Goal: Transaction & Acquisition: Purchase product/service

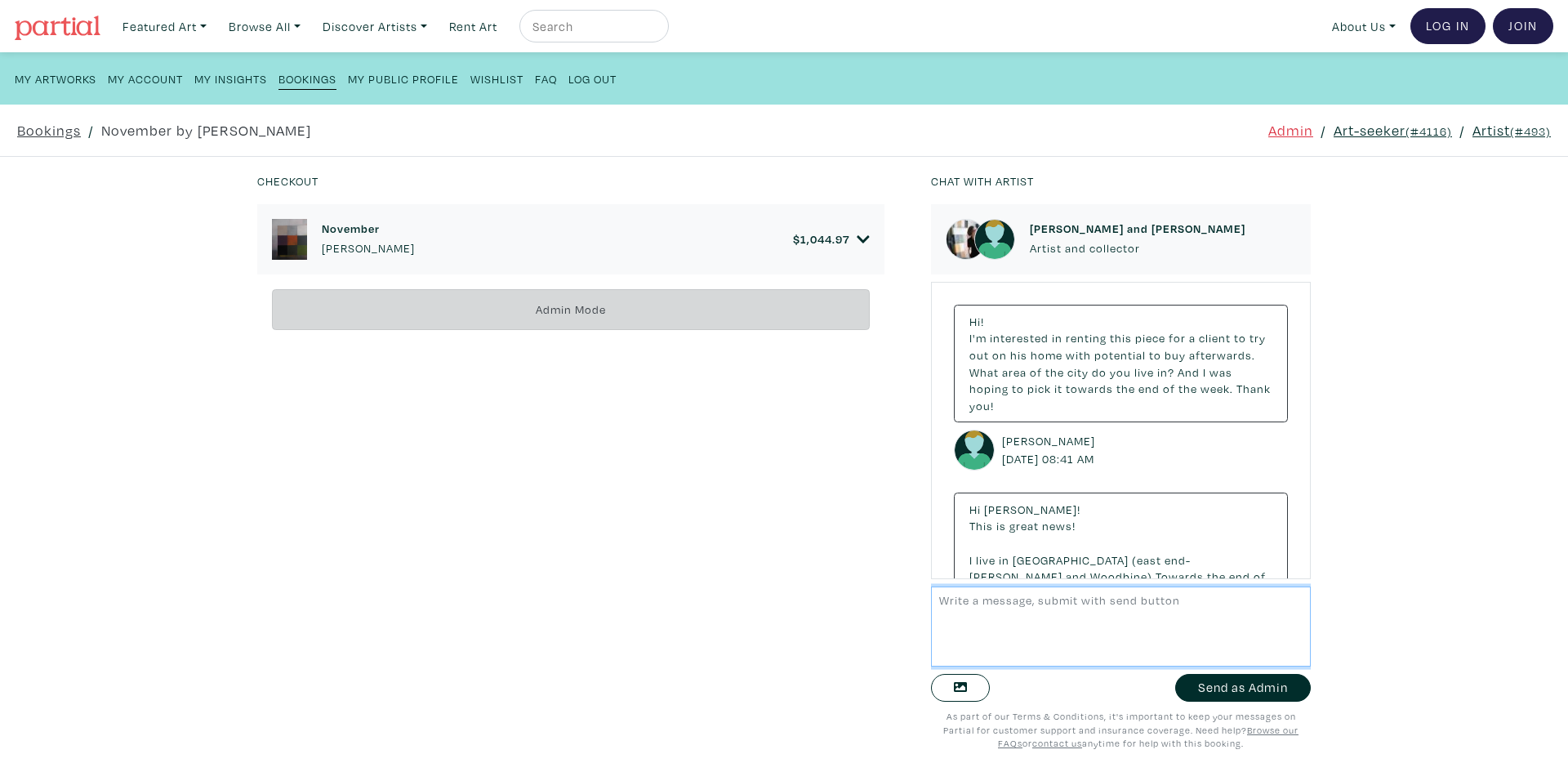
scroll to position [4919, 0]
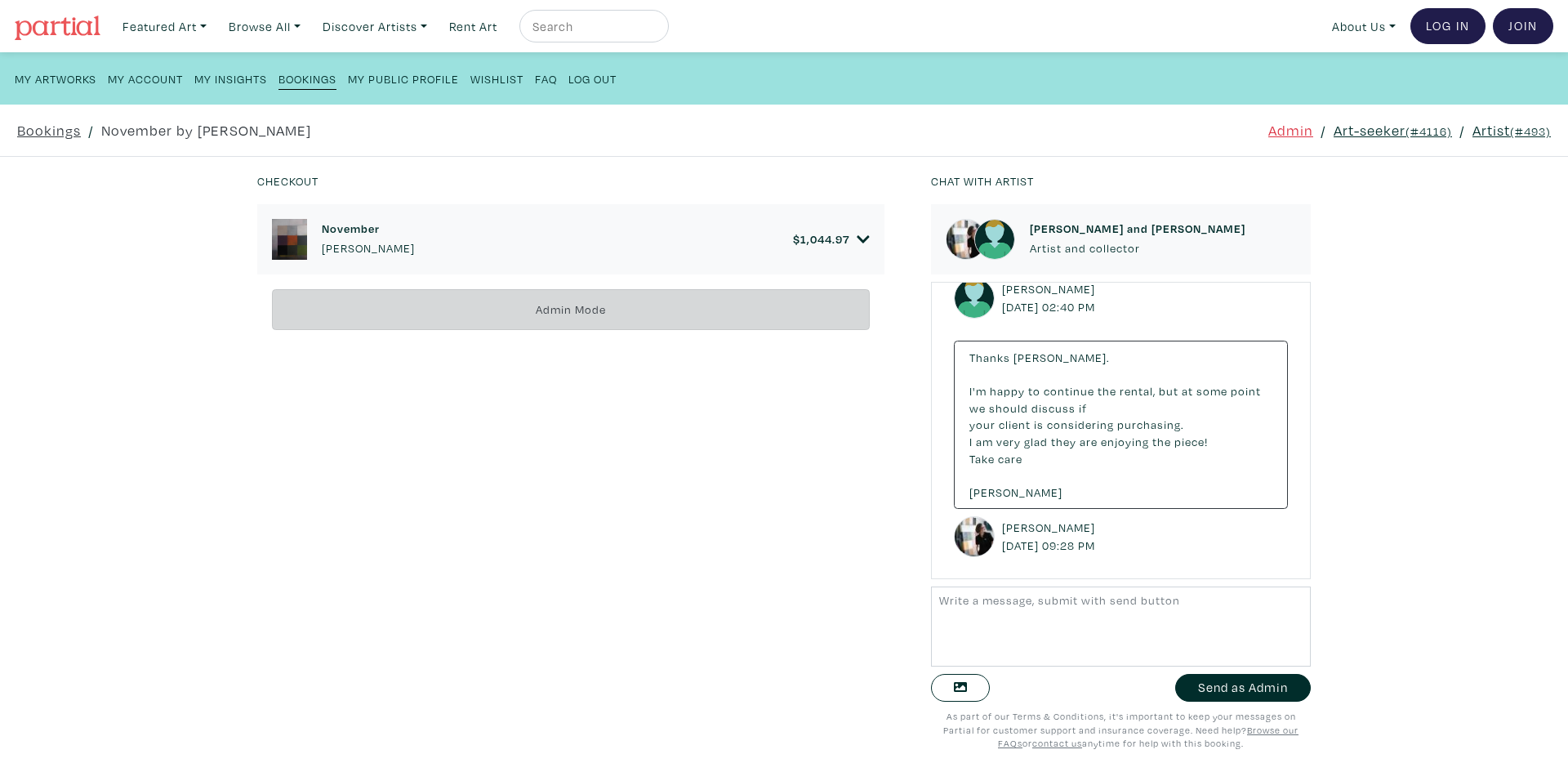
click at [1405, 128] on small "(#4116)" at bounding box center [1428, 131] width 46 height 15
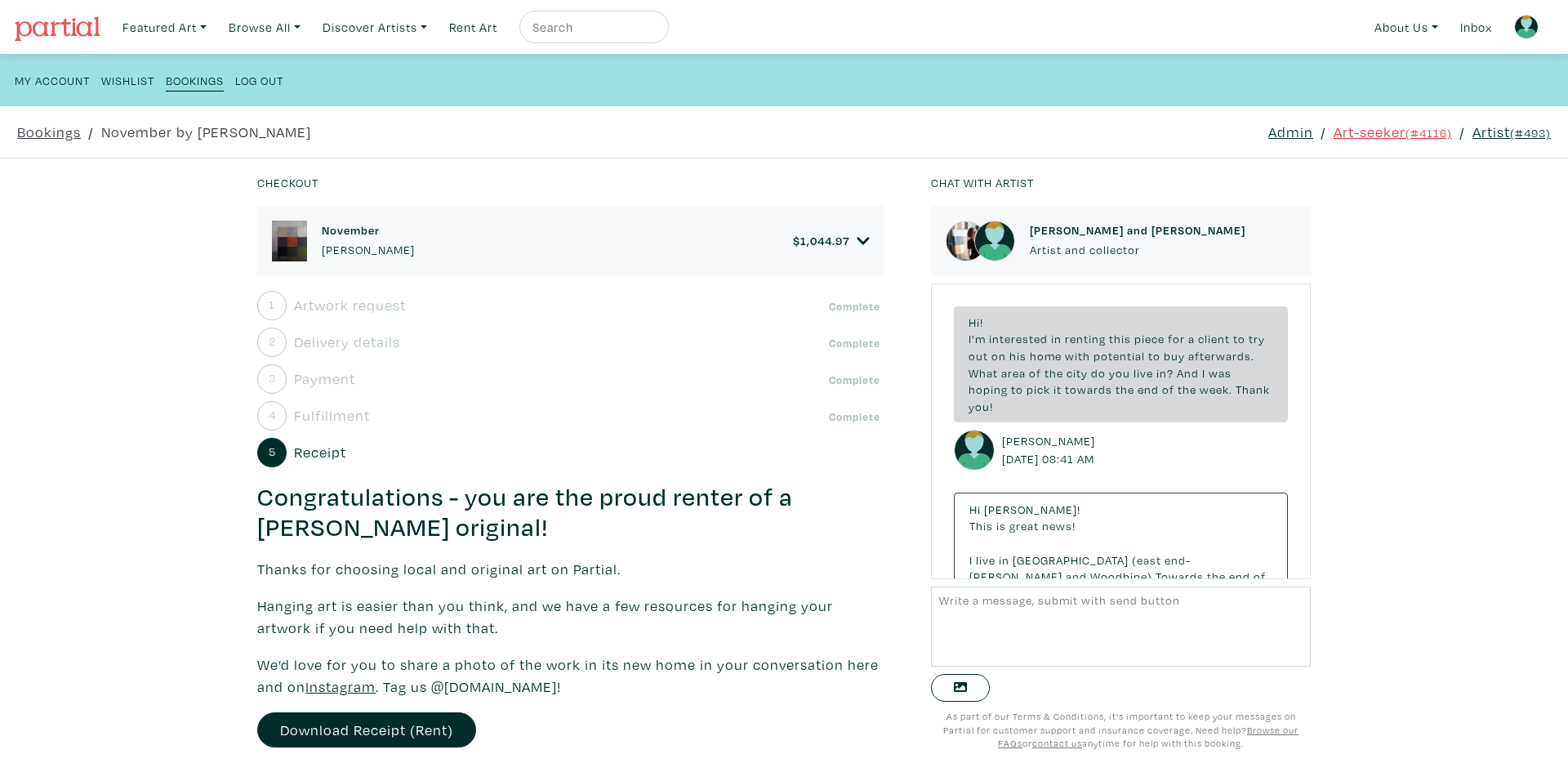
scroll to position [4902, 0]
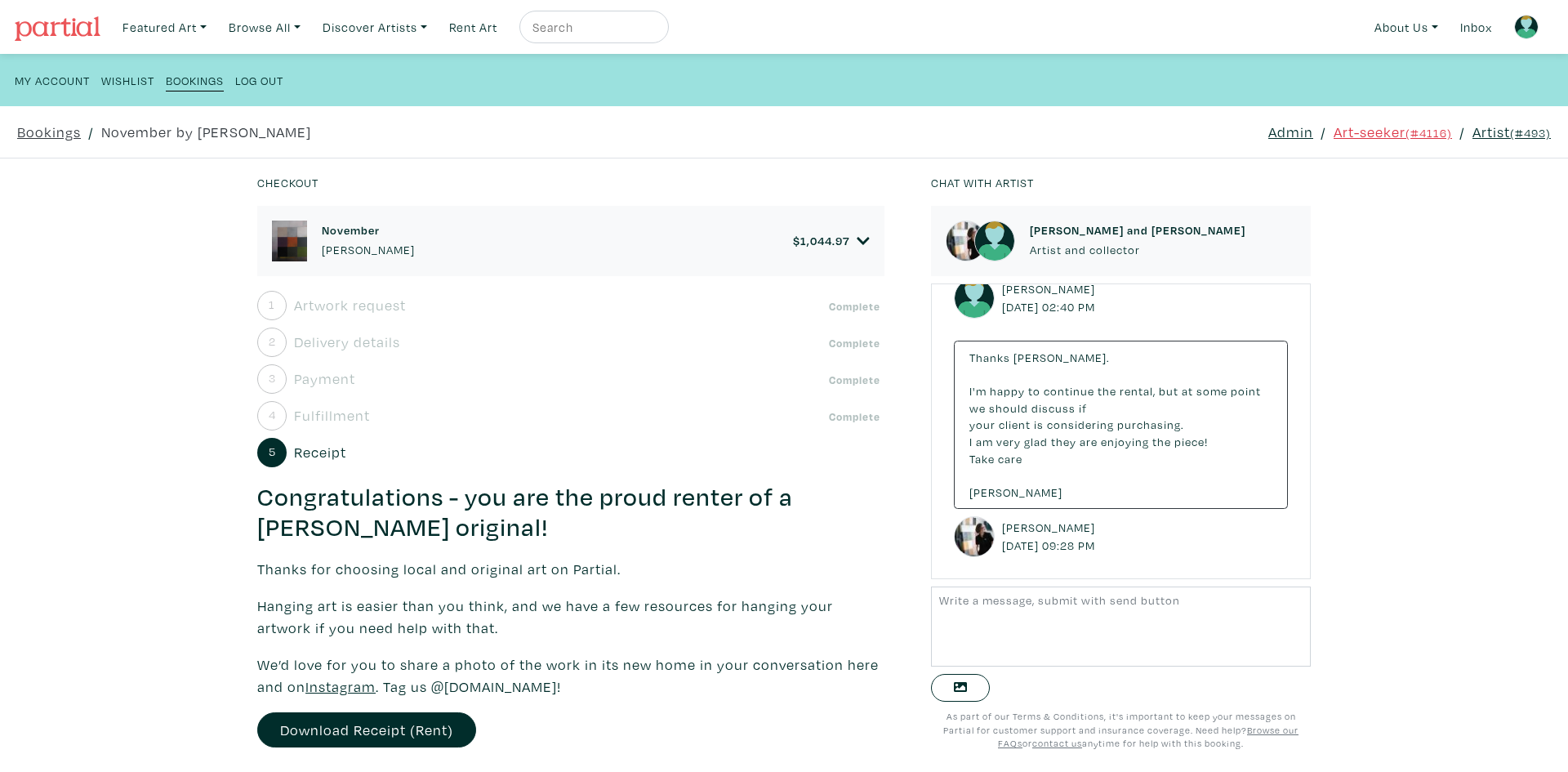
click at [857, 236] on icon at bounding box center [863, 241] width 13 height 15
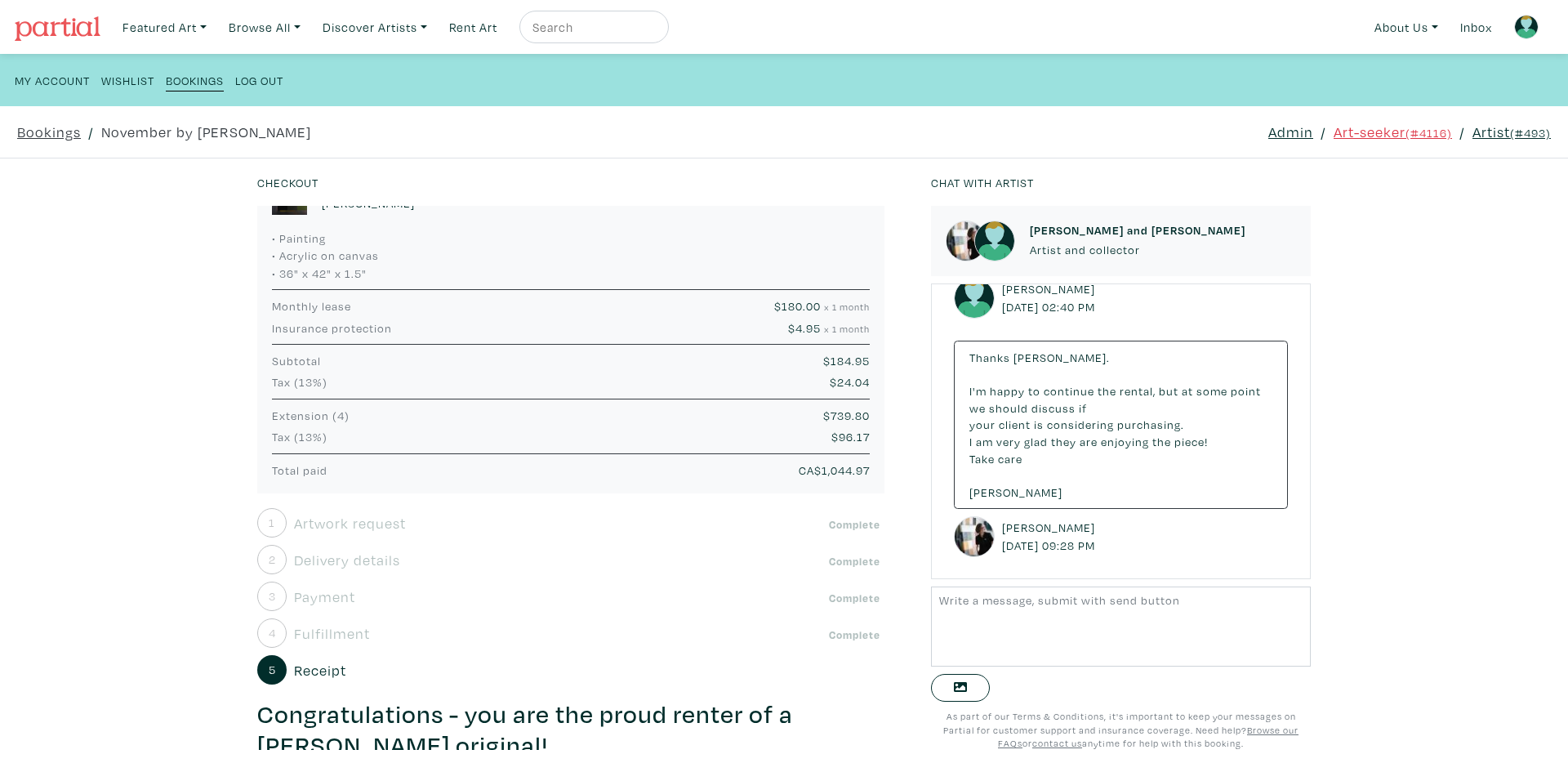
scroll to position [0, 0]
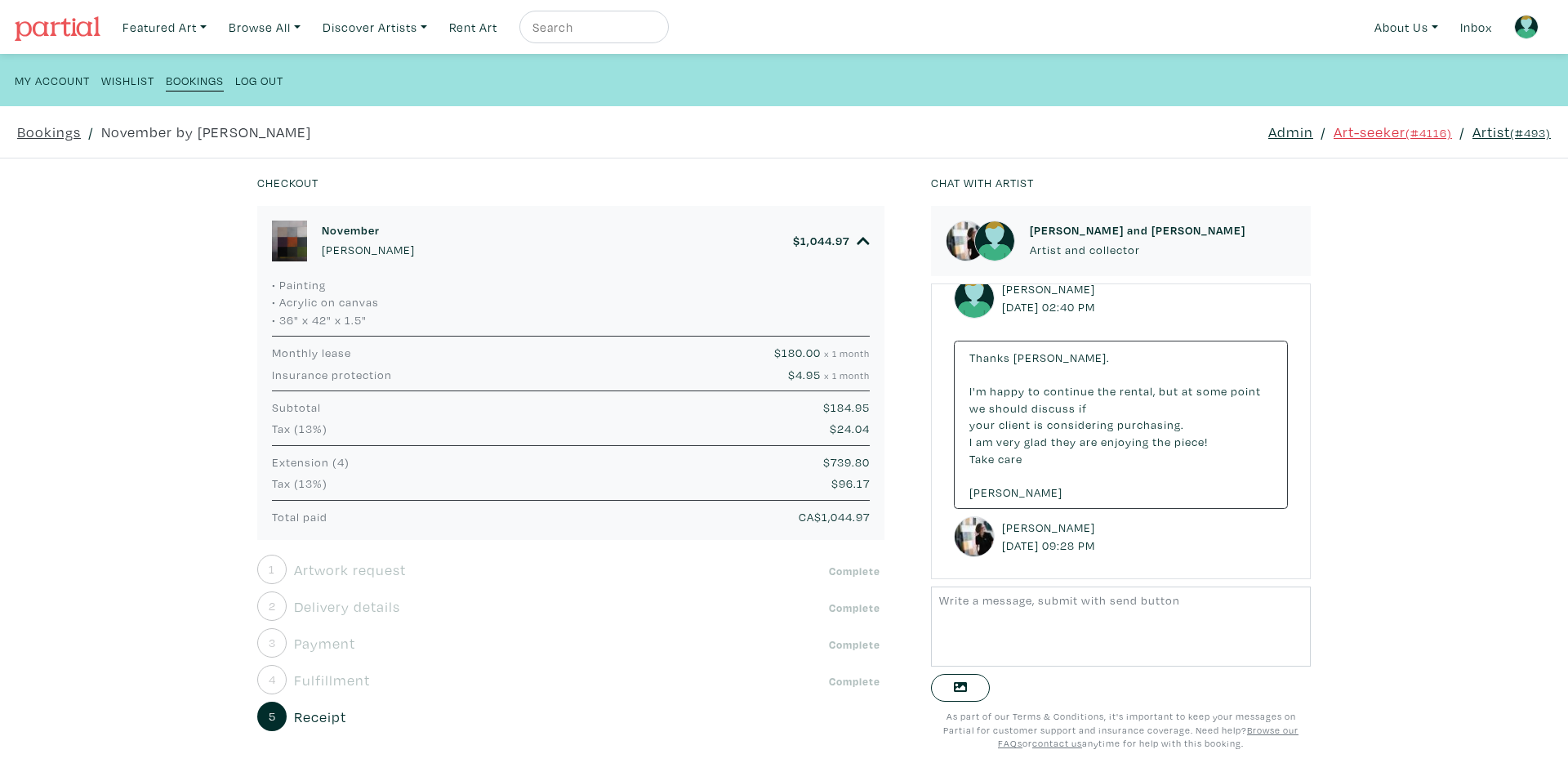
click at [748, 479] on div "$ 96.17" at bounding box center [674, 483] width 415 height 18
click at [737, 449] on div "• Painting • Acrylic on canvas • 36" x 42" x 1.5" Anne-Marie Olczak Artist memb…" at bounding box center [571, 408] width 627 height 265
drag, startPoint x: 702, startPoint y: 392, endPoint x: 796, endPoint y: 510, distance: 150.9
click at [796, 510] on div "• Painting • Acrylic on canvas • 36" x 42" x 1.5" Anne-Marie Olczak Artist memb…" at bounding box center [571, 408] width 627 height 265
click at [799, 510] on span "CA$ 1,044.97" at bounding box center [834, 517] width 71 height 15
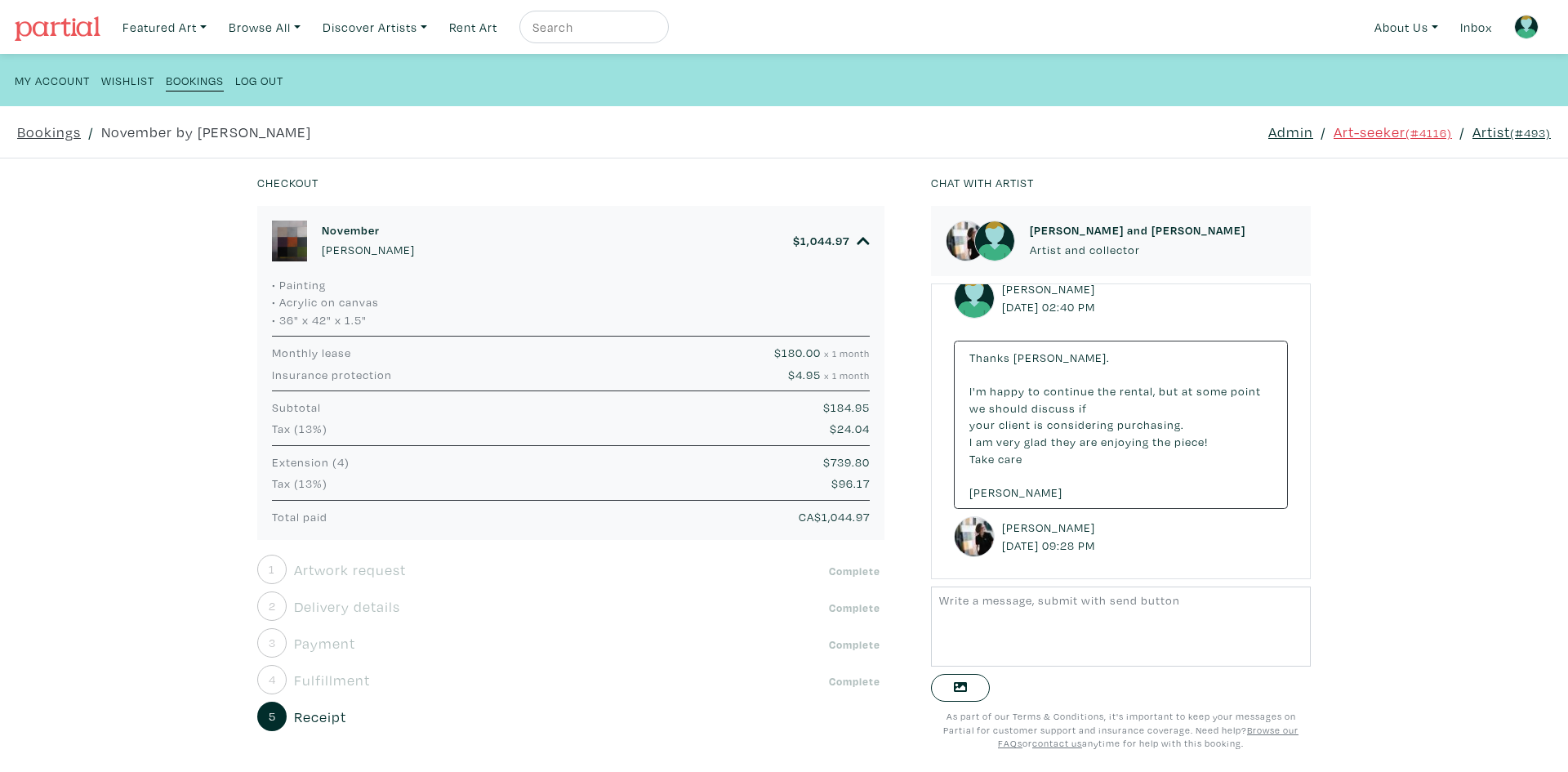
click at [563, 440] on div "• Painting • Acrylic on canvas • 36" x 42" x 1.5" Anne-Marie Olczak Artist memb…" at bounding box center [571, 408] width 627 height 265
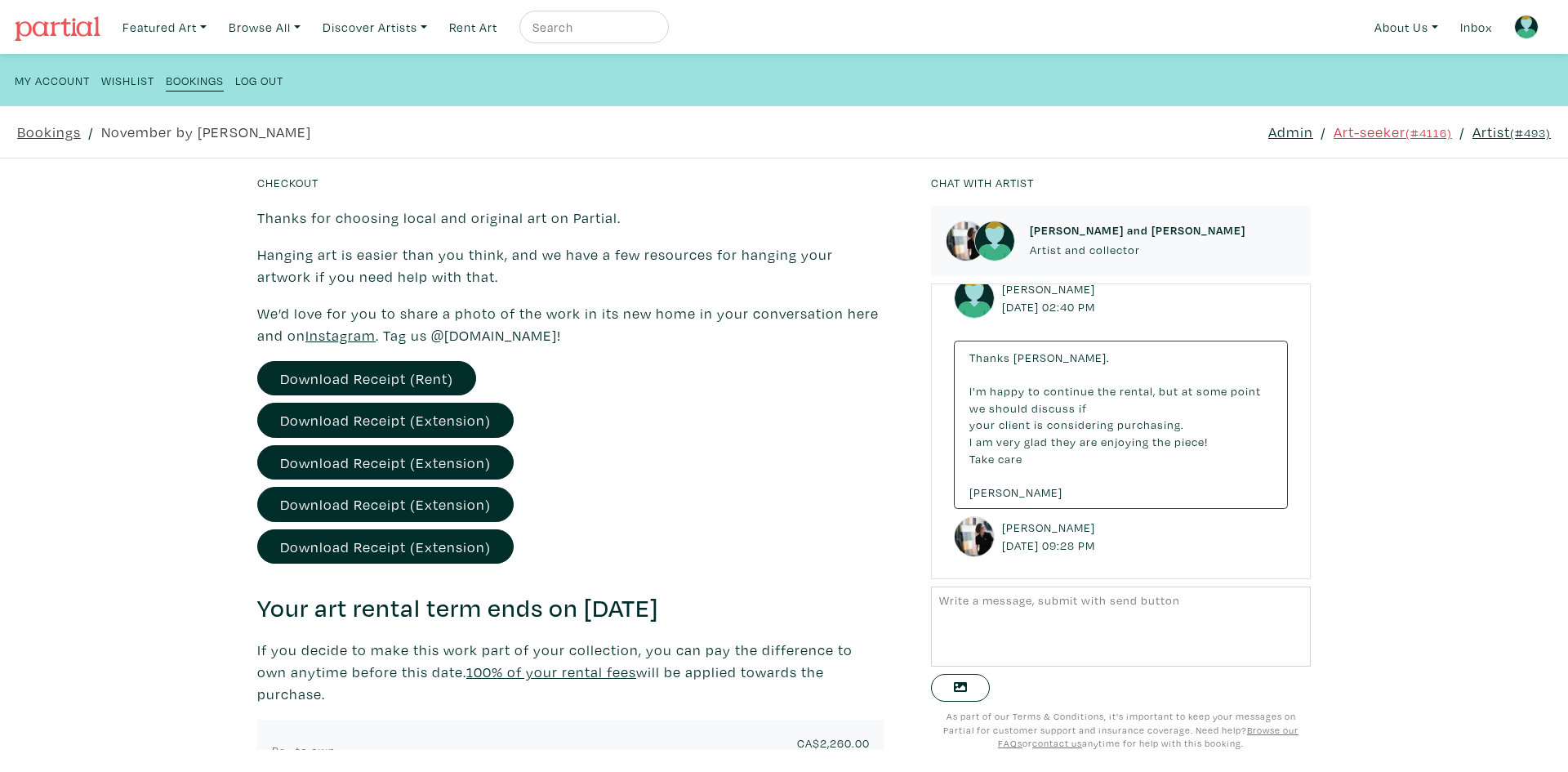
scroll to position [740, 0]
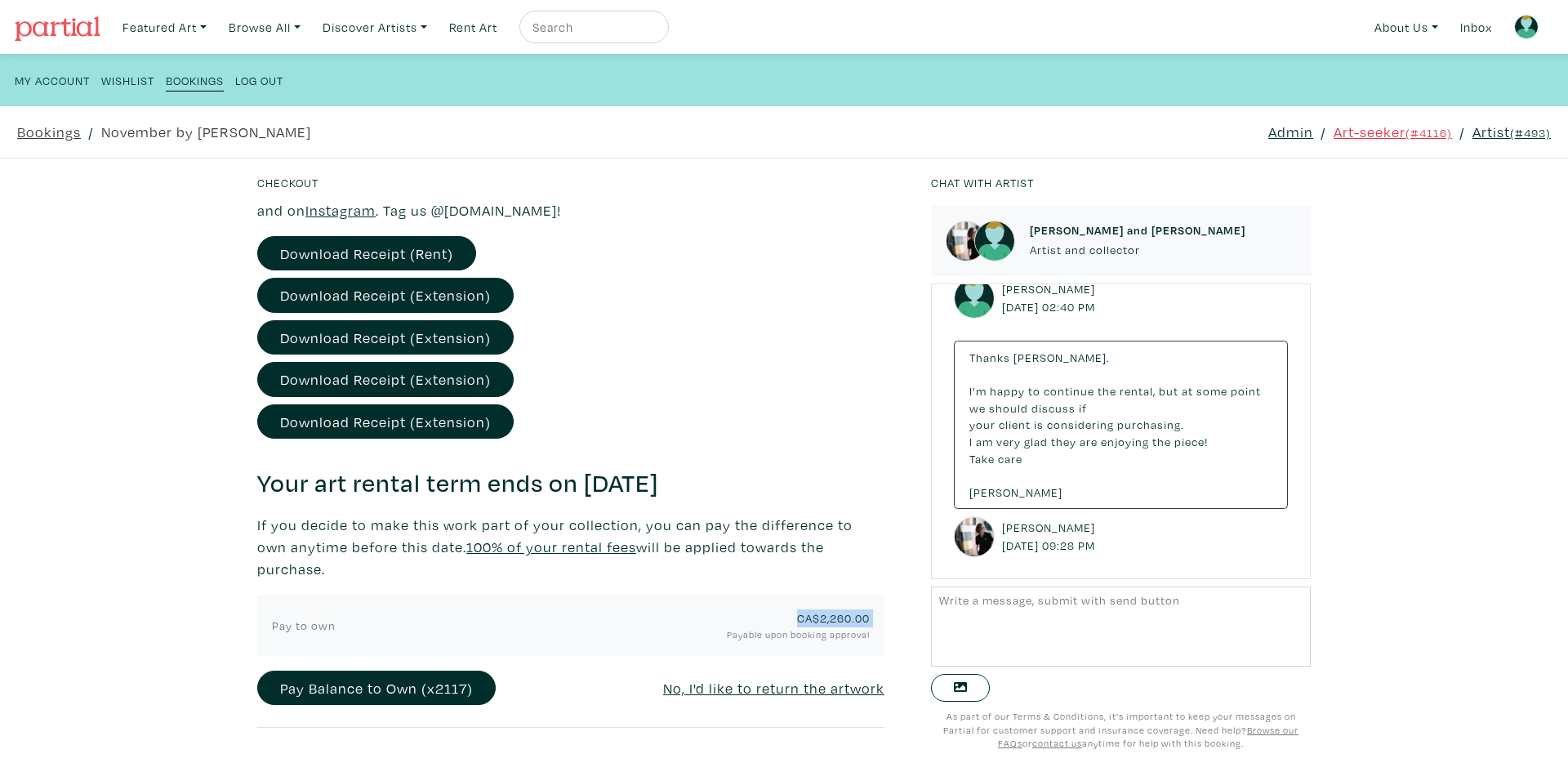
drag, startPoint x: 636, startPoint y: 638, endPoint x: 410, endPoint y: 631, distance: 226.1
click at [410, 631] on div "Pay to own CA$ 2,260.00 Payable upon booking approval" at bounding box center [571, 625] width 622 height 32
click at [410, 631] on div "Pay to own" at bounding box center [363, 625] width 207 height 18
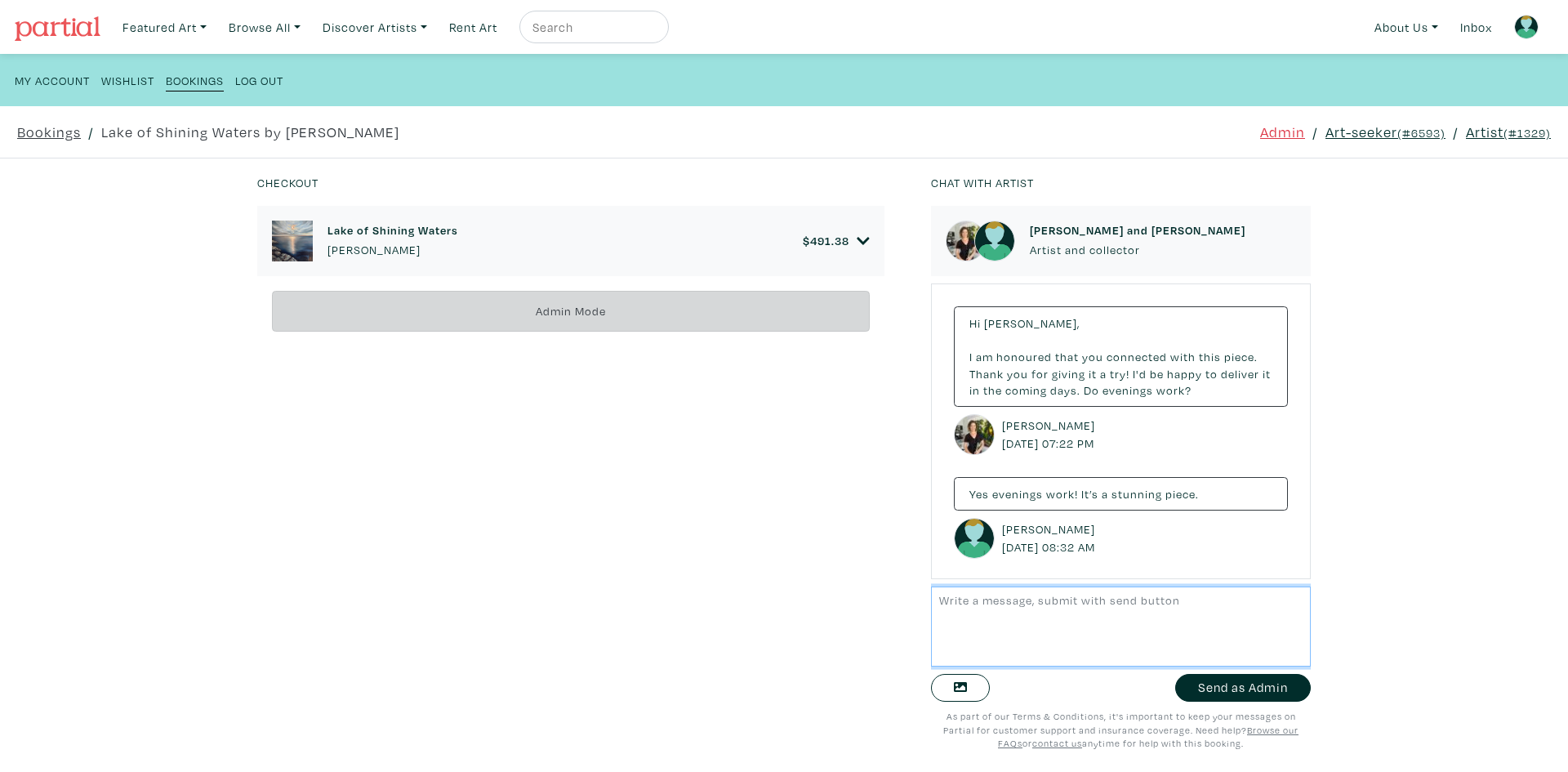
scroll to position [1393, 0]
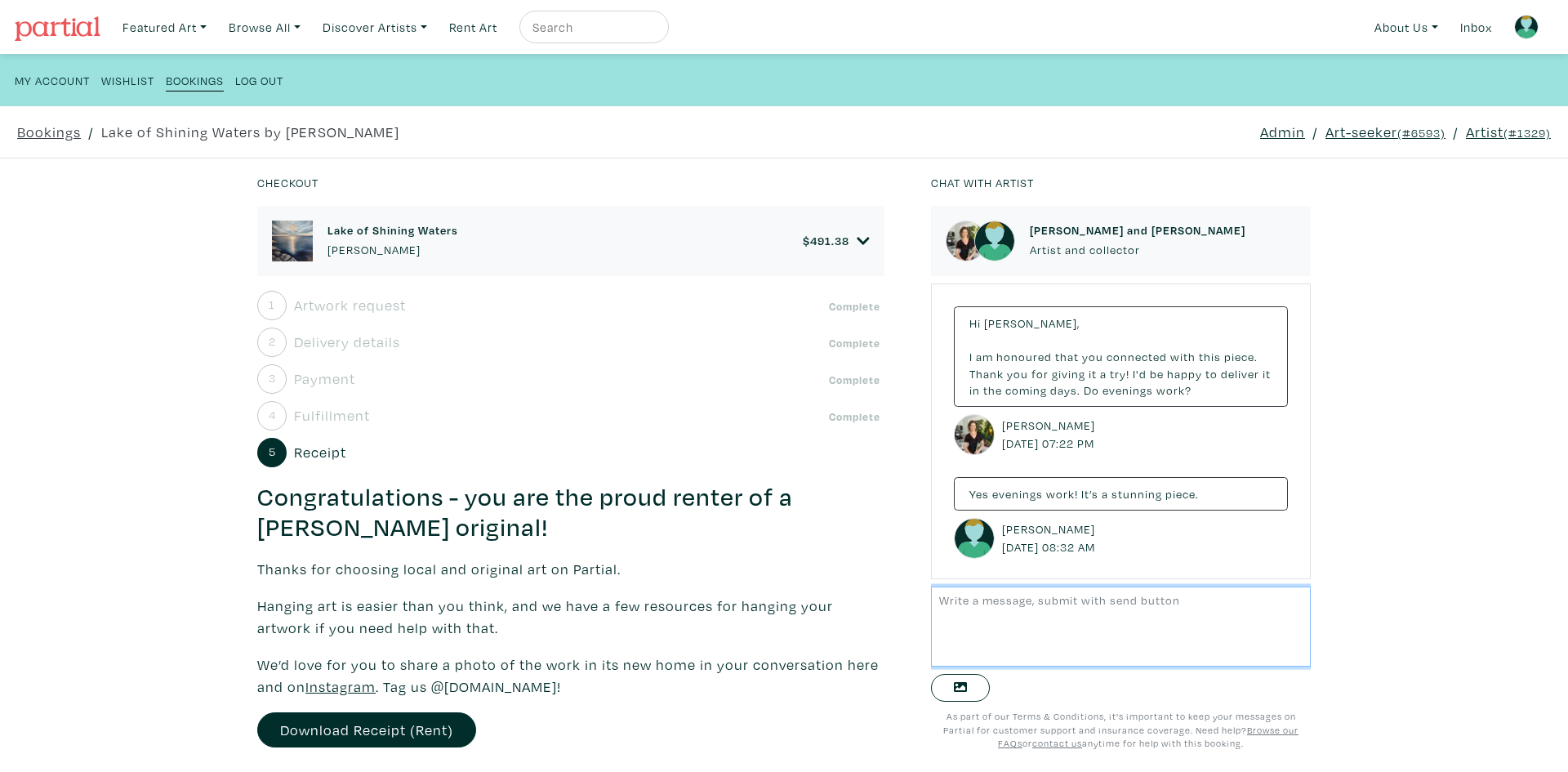
scroll to position [1393, 0]
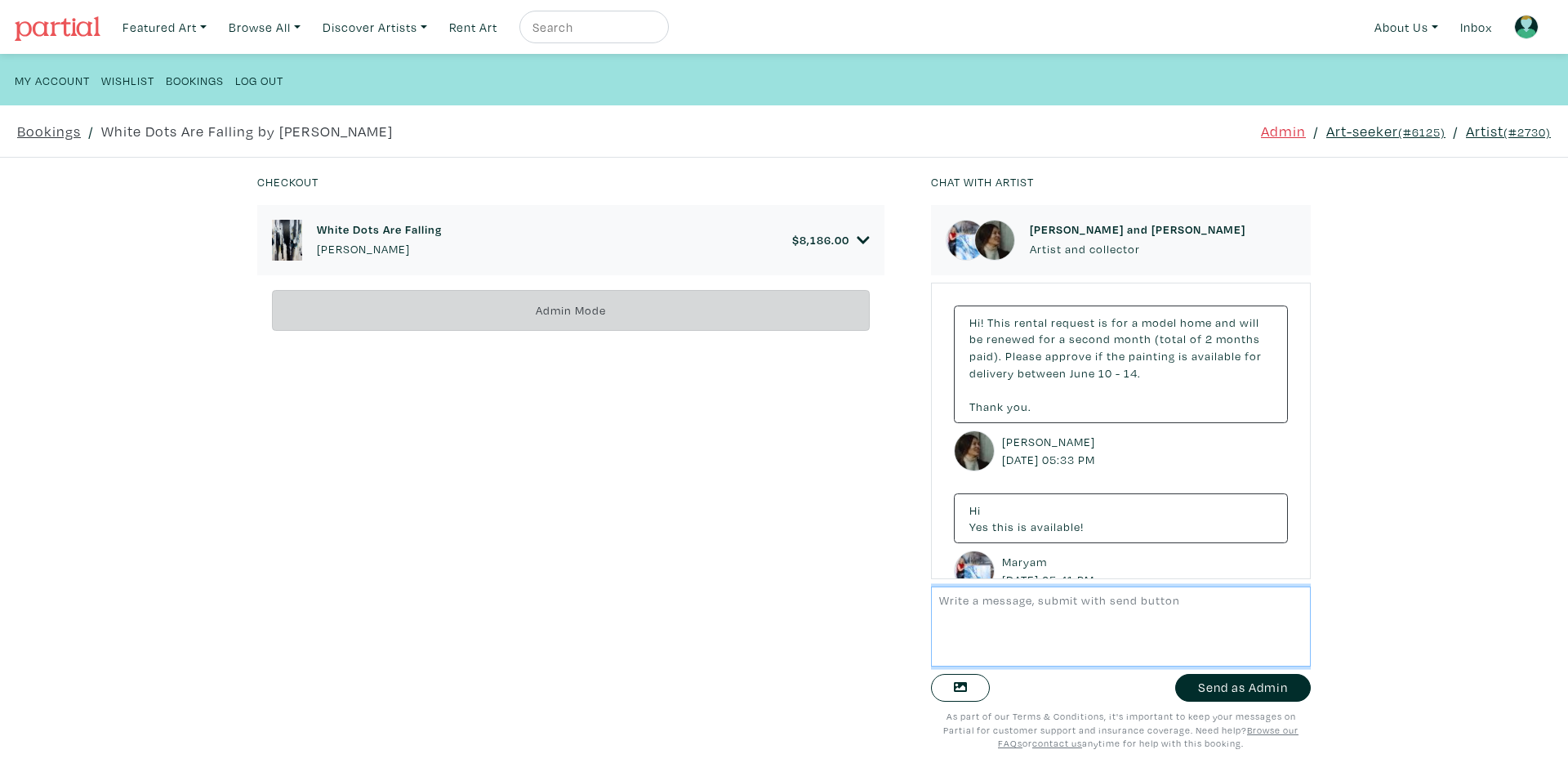
scroll to position [8758, 0]
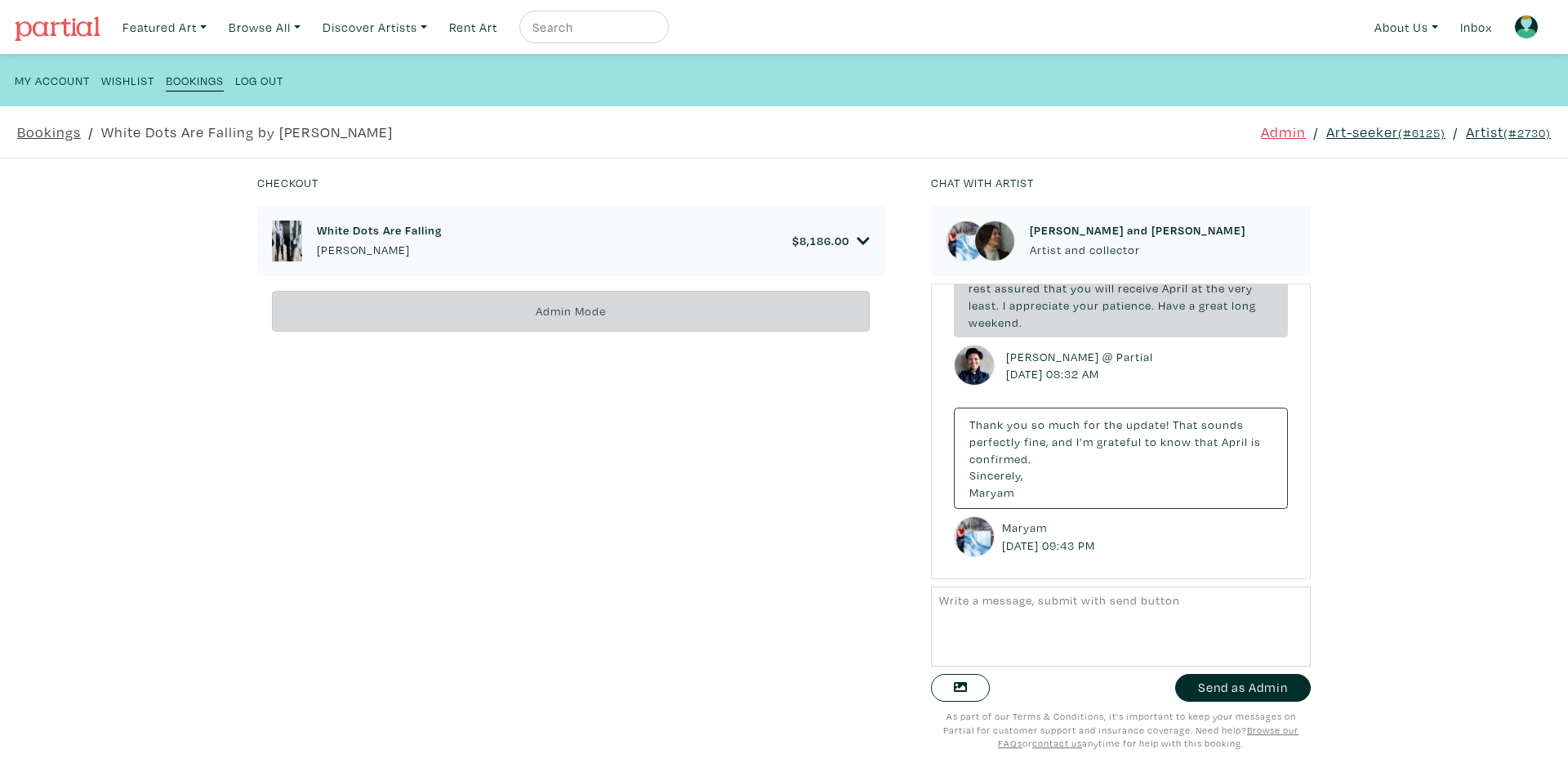
click at [1403, 138] on small "(#6125)" at bounding box center [1421, 133] width 47 height 15
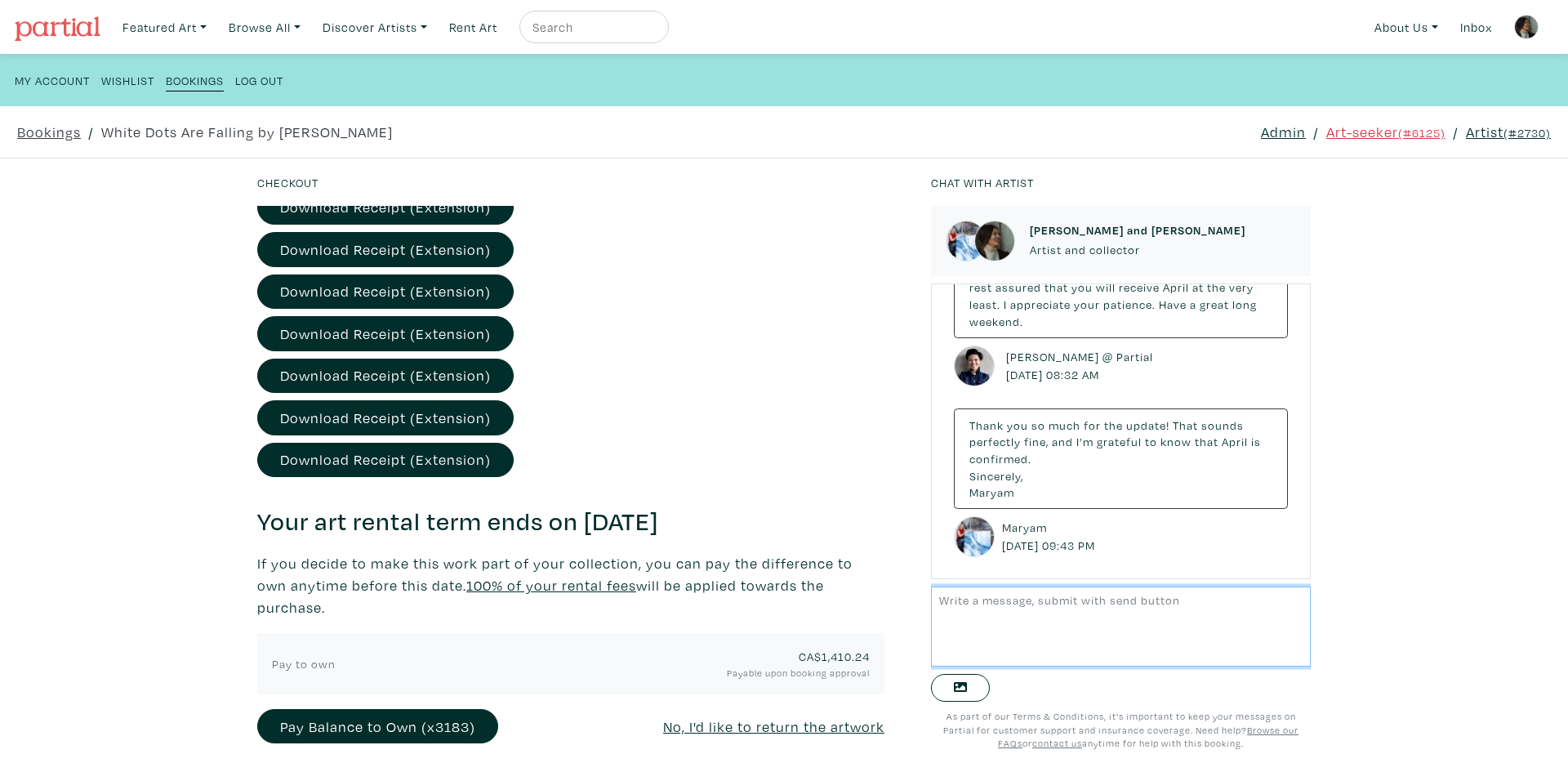
scroll to position [855, 0]
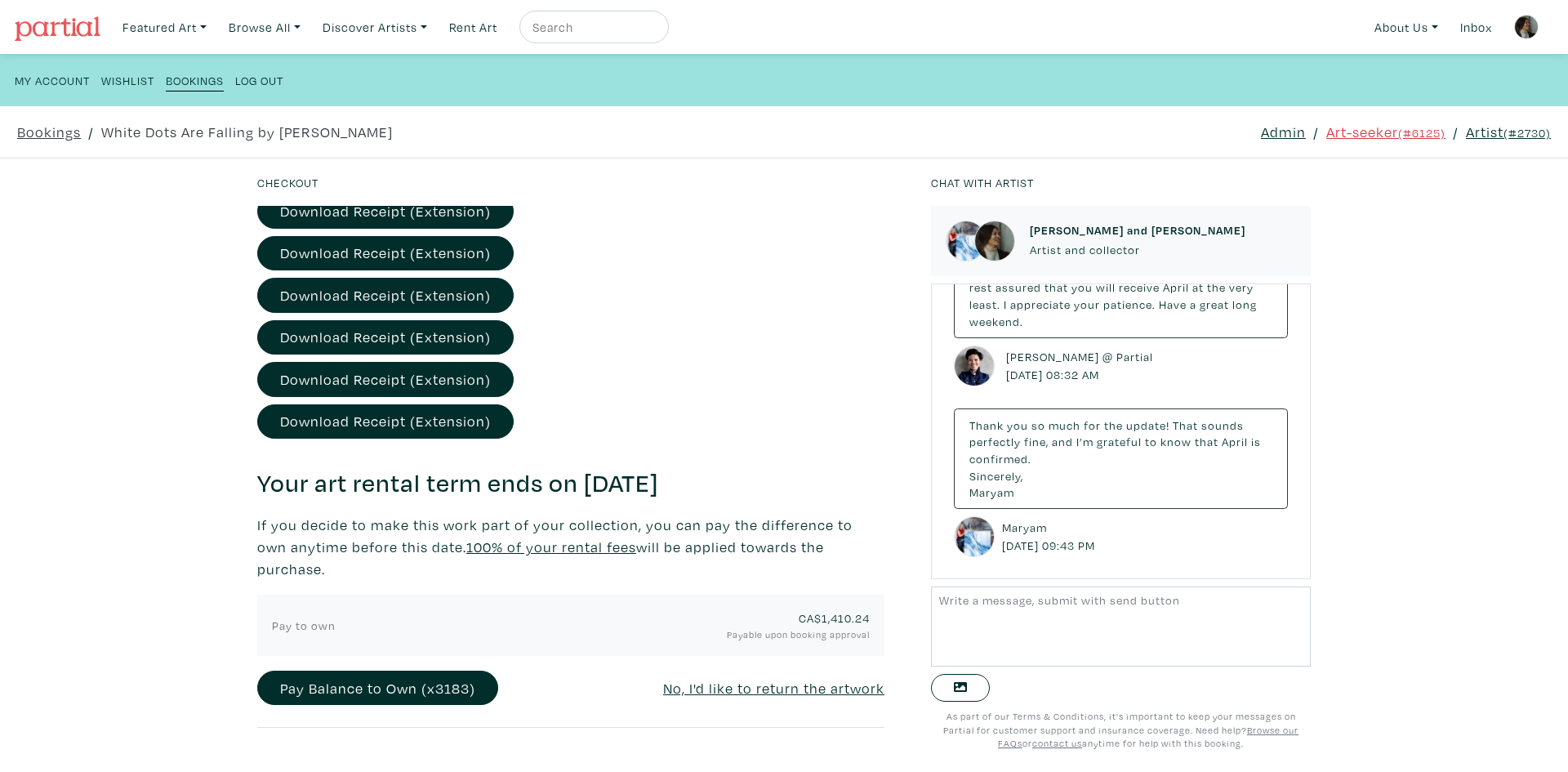
click at [711, 550] on p "If you decide to make this work part of your collection, you can pay the differ…" at bounding box center [571, 547] width 627 height 66
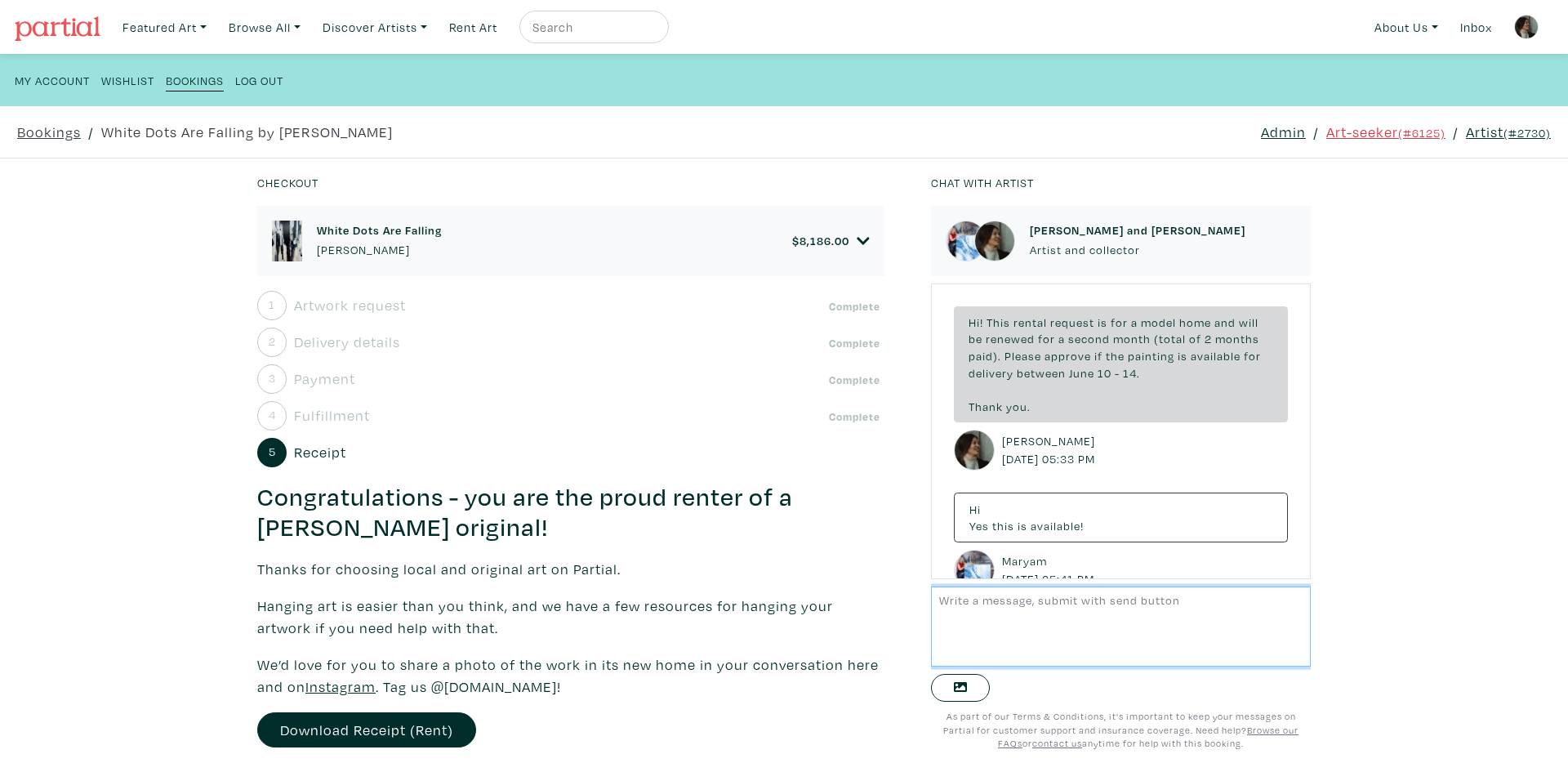
scroll to position [8729, 0]
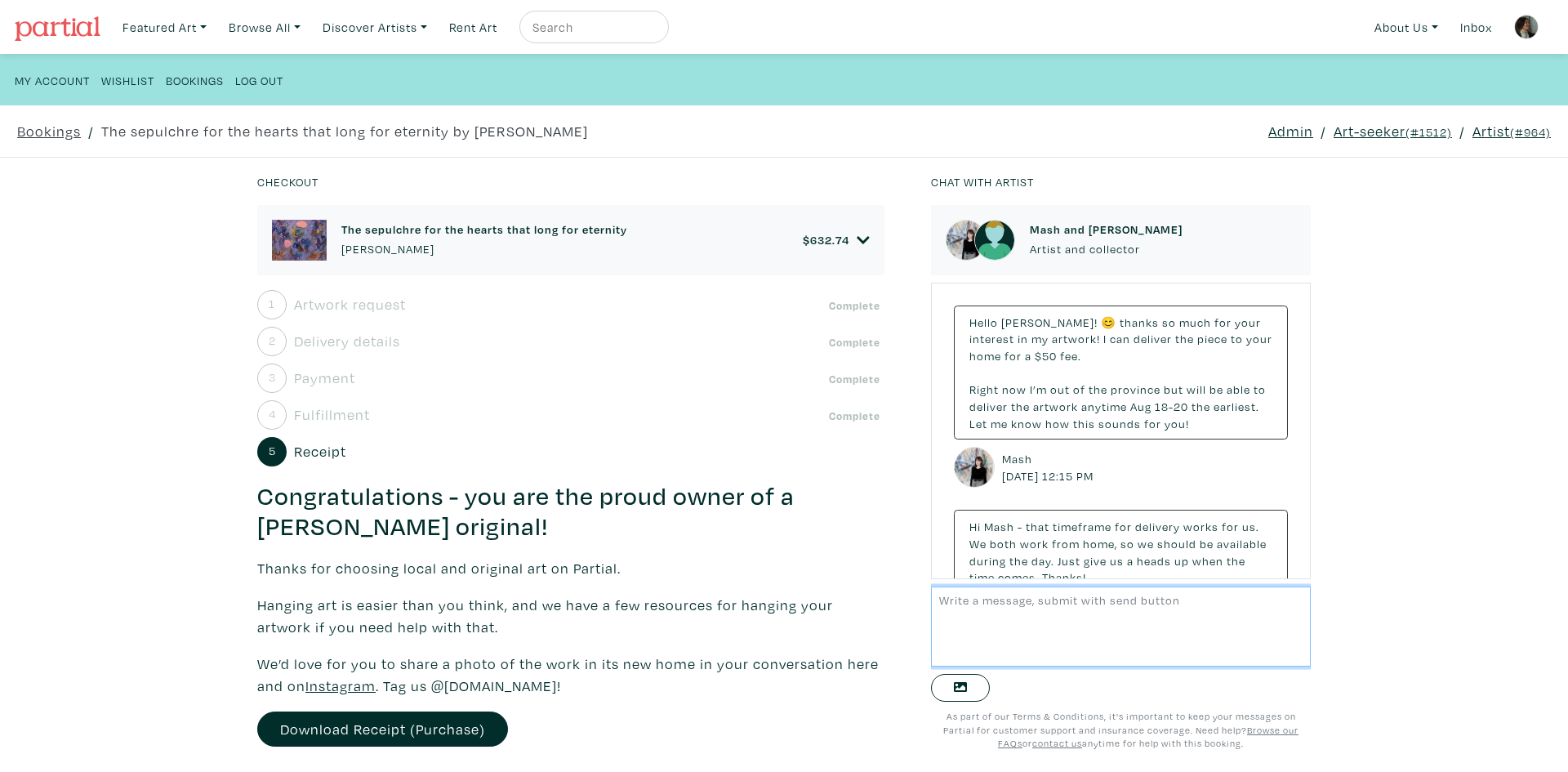
scroll to position [240, 0]
